Goal: Task Accomplishment & Management: Manage account settings

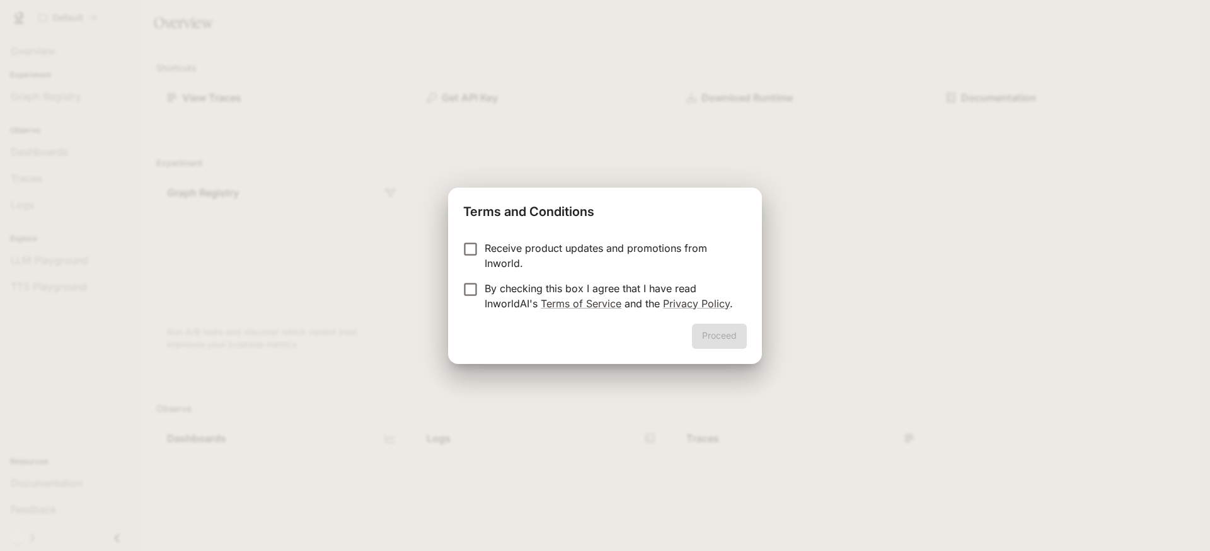
click at [505, 290] on p "By checking this box I agree that I have read InworldAI's Terms of Service and …" at bounding box center [610, 296] width 252 height 30
click at [715, 333] on button "Proceed" at bounding box center [719, 336] width 55 height 25
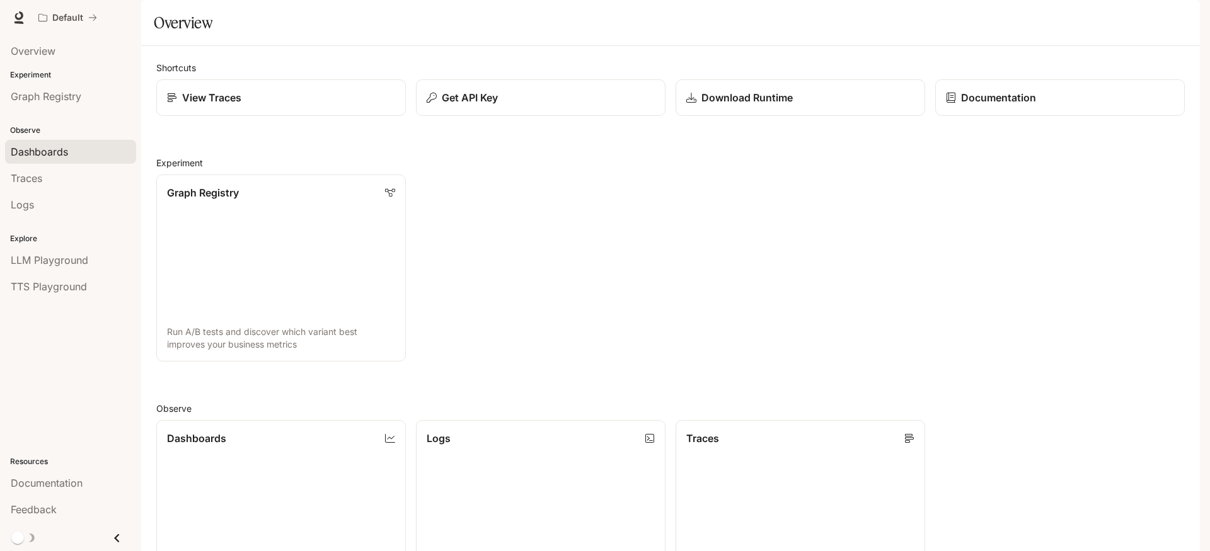
click at [60, 143] on link "Dashboards" at bounding box center [70, 152] width 131 height 24
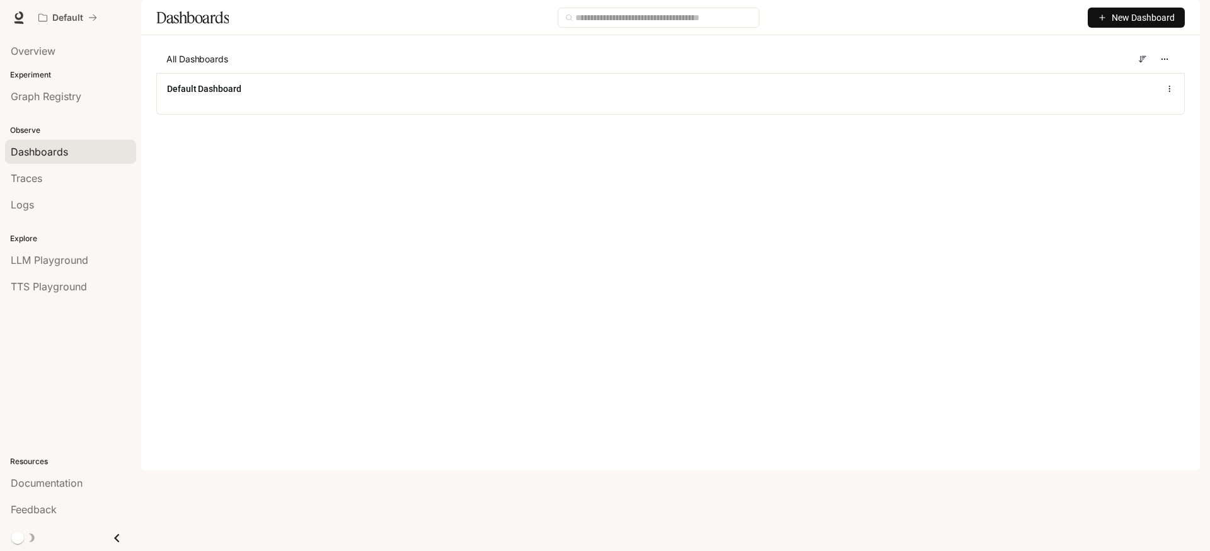
click at [1180, 17] on img "button" at bounding box center [1182, 18] width 18 height 18
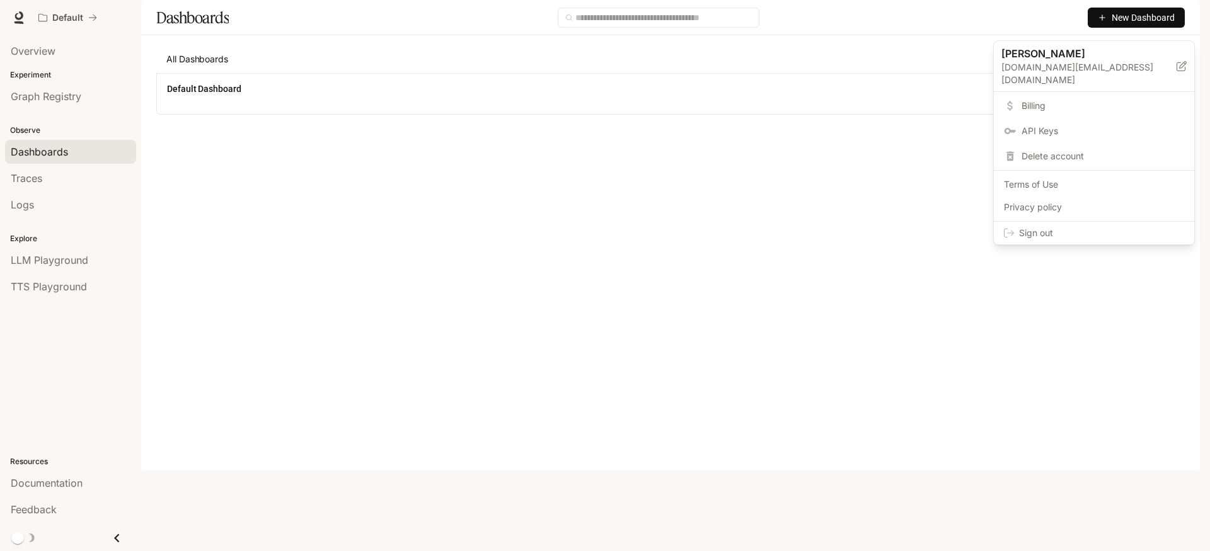
click at [1053, 100] on span "Billing" at bounding box center [1102, 106] width 163 height 13
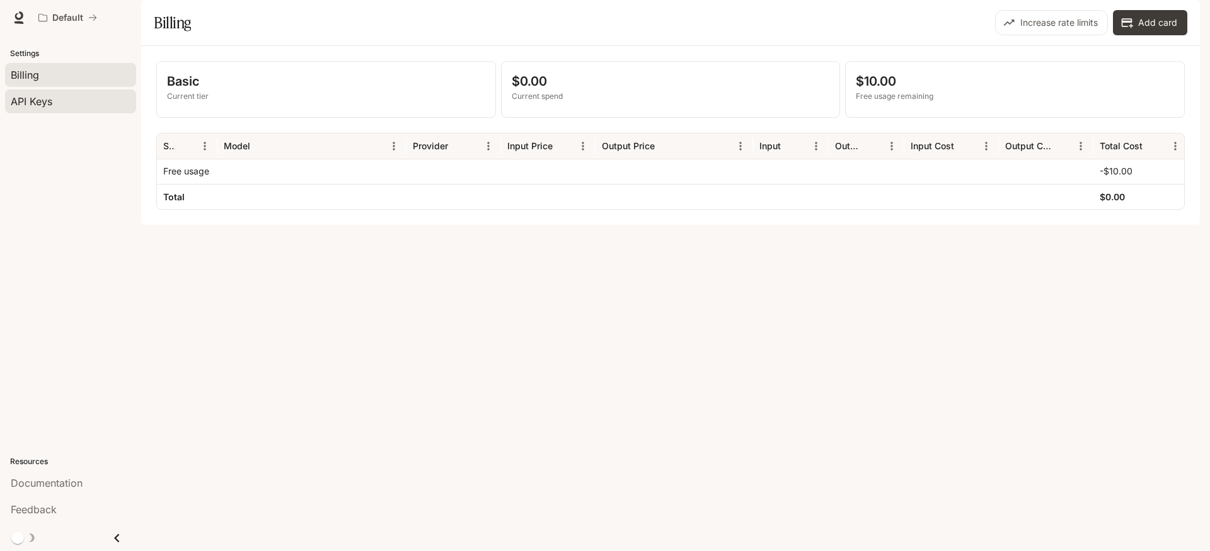
click at [20, 94] on span "API Keys" at bounding box center [32, 101] width 42 height 15
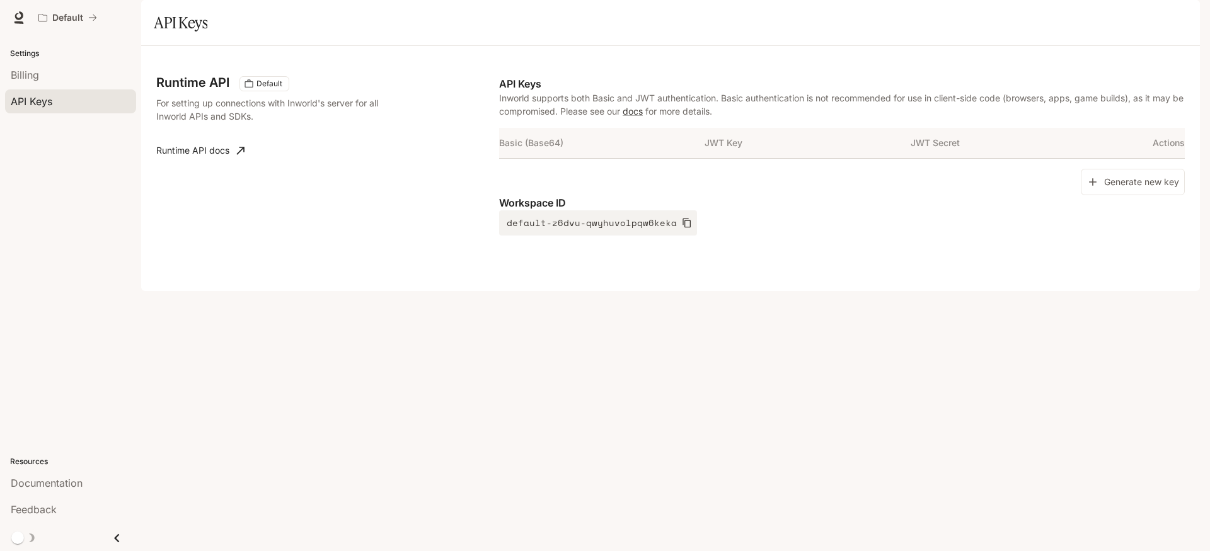
click at [543, 291] on div "Runtime API Default For setting up connections with Inworld's server for all In…" at bounding box center [670, 168] width 1058 height 245
click at [637, 196] on div "Generate new key" at bounding box center [841, 182] width 685 height 27
